Goal: Information Seeking & Learning: Learn about a topic

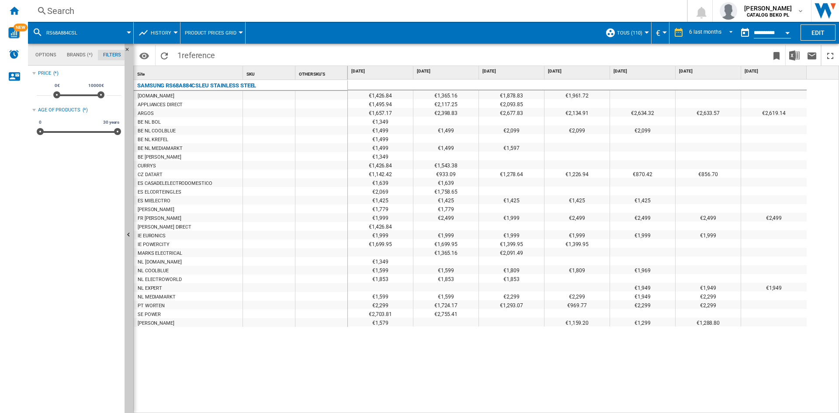
click at [106, 35] on span at bounding box center [109, 33] width 39 height 22
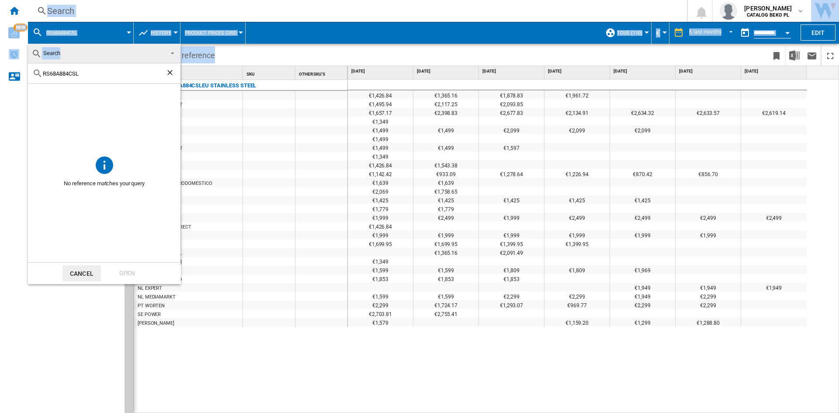
drag, startPoint x: 97, startPoint y: 78, endPoint x: 0, endPoint y: 66, distance: 97.7
click at [0, 66] on body "In order to access Insight, please log out and log in again OK NEW Search Searc…" at bounding box center [419, 206] width 839 height 413
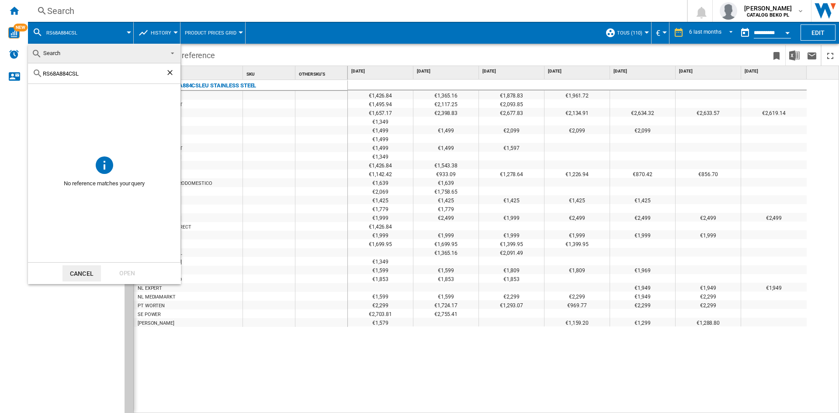
click at [88, 72] on input "RS68A884CSL" at bounding box center [104, 73] width 123 height 7
drag, startPoint x: 89, startPoint y: 76, endPoint x: 52, endPoint y: 77, distance: 36.7
click at [52, 77] on div "RS68A884CSL" at bounding box center [104, 73] width 152 height 21
click at [49, 75] on div "RS68A884CSL" at bounding box center [104, 73] width 152 height 21
click at [49, 75] on input "RS68A884CSL" at bounding box center [104, 73] width 123 height 7
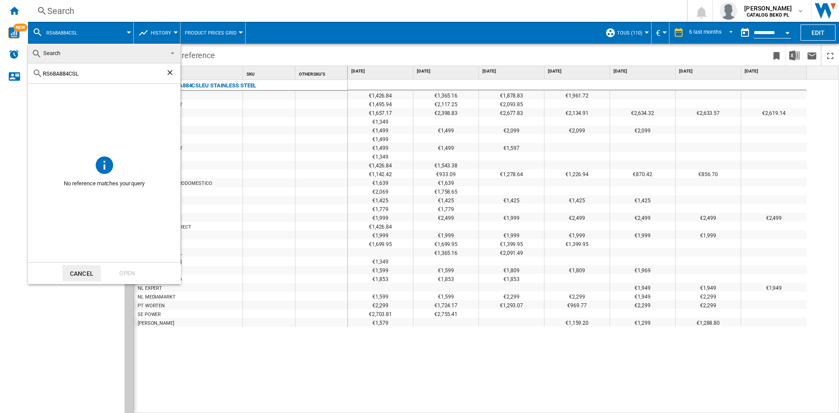
click at [49, 75] on input "RS68A884CSL" at bounding box center [104, 73] width 123 height 7
paste input "GNO5322WDXPN"
type input "GNO5322WDXPN"
click at [124, 272] on div "Open" at bounding box center [127, 273] width 38 height 16
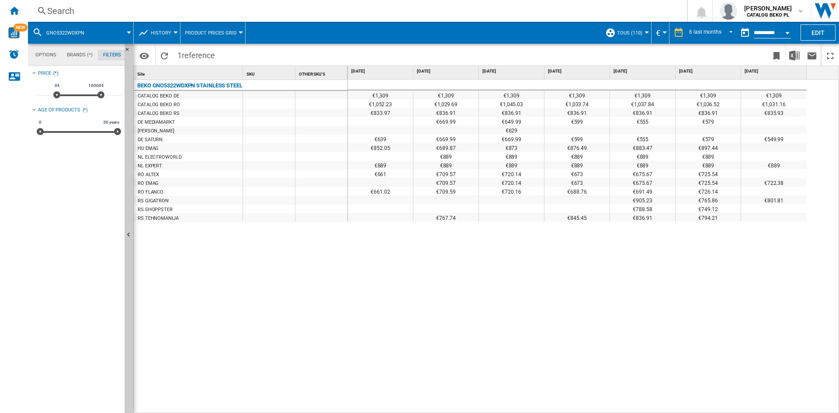
drag, startPoint x: 782, startPoint y: 141, endPoint x: 716, endPoint y: 139, distance: 66.9
click at [716, 134] on div "€639 €669.99 €669.99 €599 €555 €579 €549.99" at bounding box center [577, 134] width 459 height 0
drag, startPoint x: 145, startPoint y: 221, endPoint x: 149, endPoint y: 138, distance: 83.5
click at [149, 140] on div "BEKO GNO5322WDXPN STAINLESS STEEL CATALOG BEKO DE CATALOG BEKO RO CATALOG BEKO …" at bounding box center [241, 150] width 214 height 140
